Goal: Information Seeking & Learning: Learn about a topic

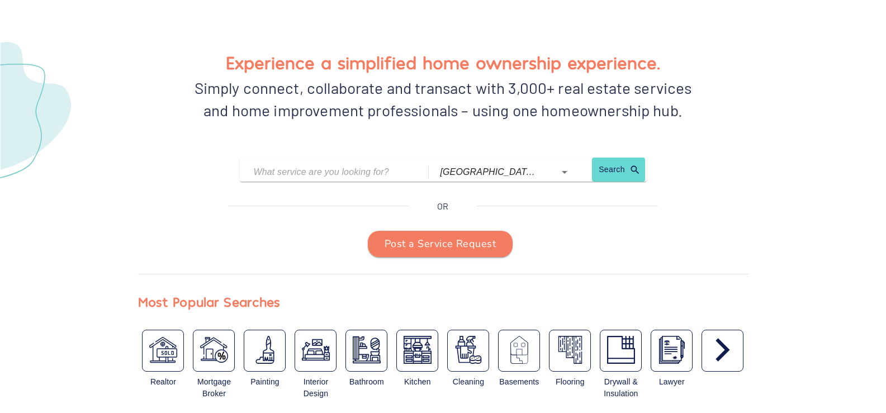
scroll to position [112, 0]
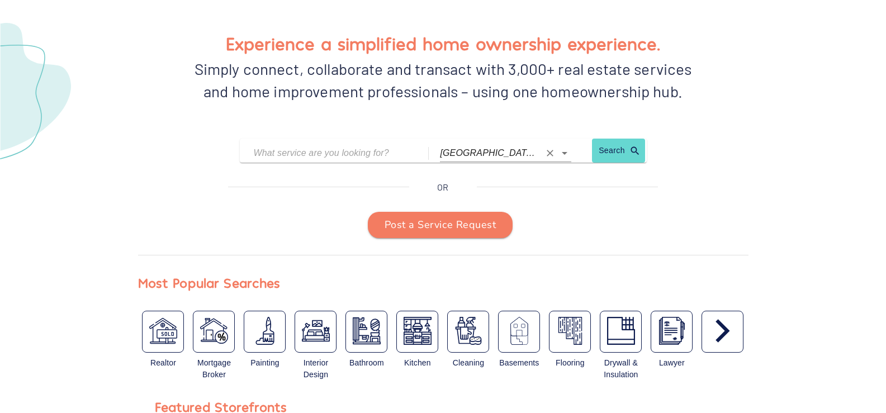
click at [564, 154] on icon "Open" at bounding box center [565, 153] width 6 height 3
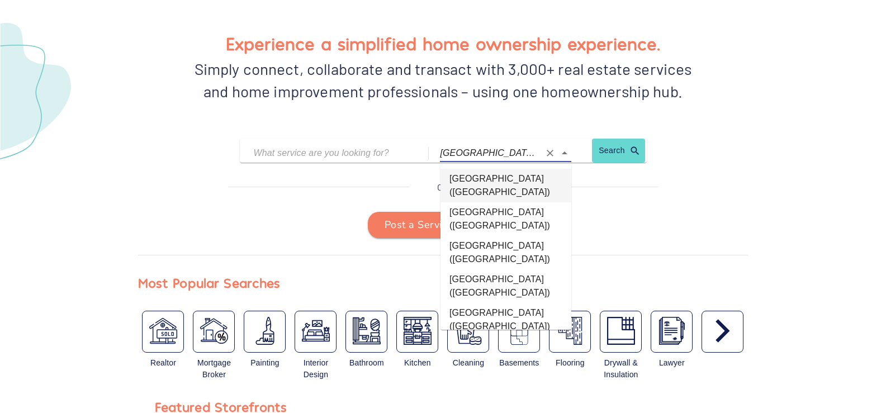
click at [500, 156] on input "[GEOGRAPHIC_DATA] ([GEOGRAPHIC_DATA])" at bounding box center [489, 152] width 99 height 17
click at [620, 150] on link "Search" at bounding box center [614, 153] width 45 height 18
click at [130, 121] on div "Experience a simplified home ownership experience. Simply connect, collaborate …" at bounding box center [443, 196] width 689 height 401
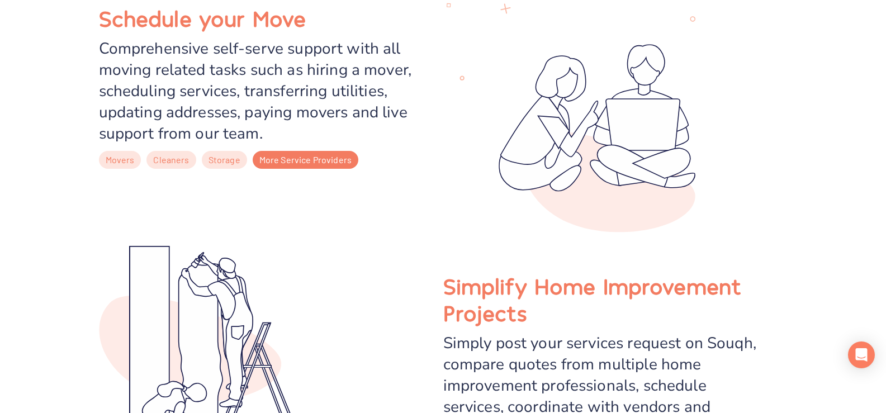
scroll to position [2683, 0]
